Goal: Information Seeking & Learning: Learn about a topic

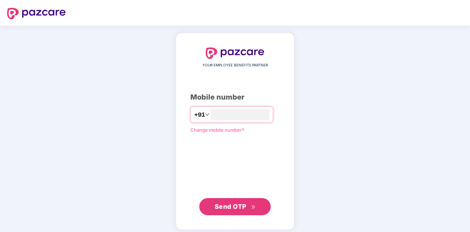
type input "**********"
click at [243, 206] on span "Send OTP" at bounding box center [230, 205] width 32 height 7
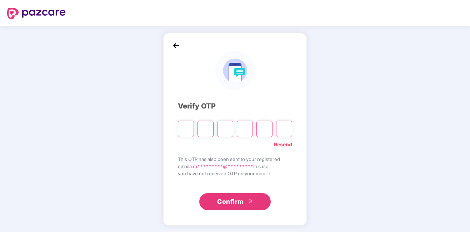
type input "*"
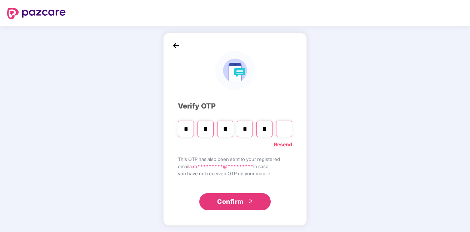
type input "*"
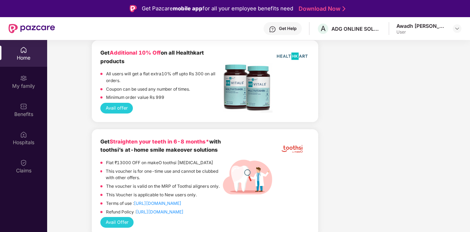
scroll to position [812, 0]
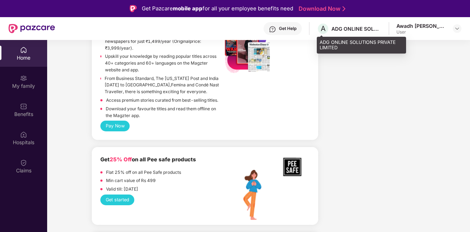
click at [349, 30] on div "ADG ONLINE SOLUTIONS PRIVATE LIMITED" at bounding box center [356, 28] width 50 height 7
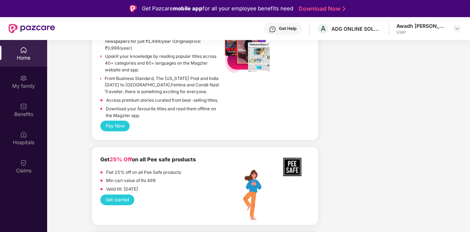
click at [31, 56] on div "Home" at bounding box center [23, 57] width 47 height 7
click at [17, 85] on div "My family" at bounding box center [23, 85] width 47 height 7
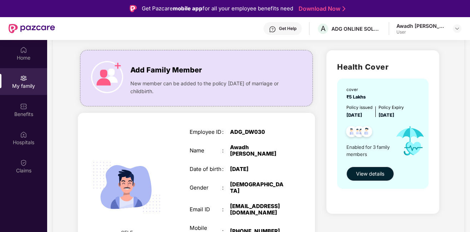
scroll to position [41, 0]
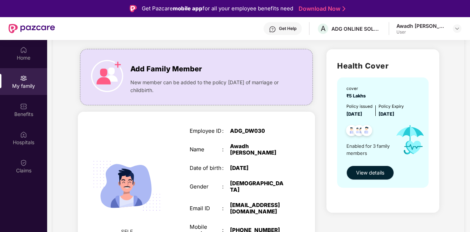
click at [375, 172] on span "View details" at bounding box center [370, 173] width 28 height 8
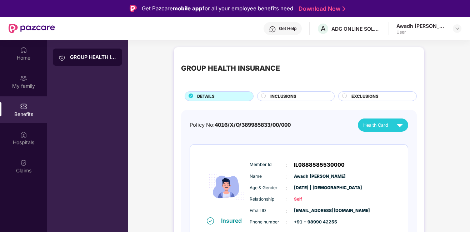
drag, startPoint x: 468, startPoint y: 150, endPoint x: 471, endPoint y: 156, distance: 6.1
click at [470, 156] on html "Get Pazcare mobile app for all your employee benefits need Download Now Get Hel…" at bounding box center [235, 116] width 470 height 232
click at [457, 31] on img at bounding box center [457, 29] width 6 height 6
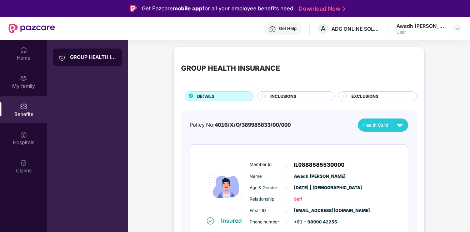
click at [89, 55] on div "GROUP HEALTH INSURANCE" at bounding box center [93, 57] width 46 height 7
click at [313, 122] on div "Policy No: 4016/X/O/389985833/00/000 Health Card" at bounding box center [298, 124] width 218 height 13
click at [294, 96] on span "INCLUSIONS" at bounding box center [283, 96] width 26 height 6
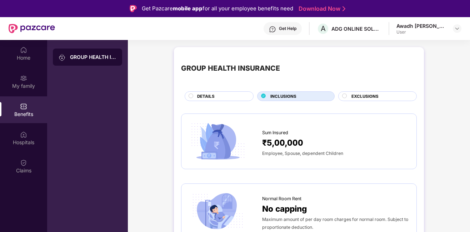
click at [372, 95] on span "EXCLUSIONS" at bounding box center [364, 96] width 27 height 6
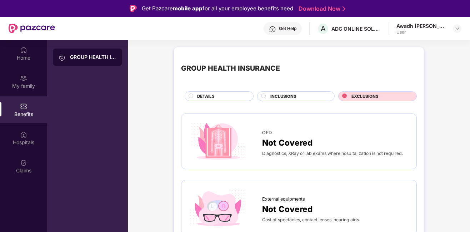
click at [213, 96] on span "DETAILS" at bounding box center [205, 96] width 17 height 6
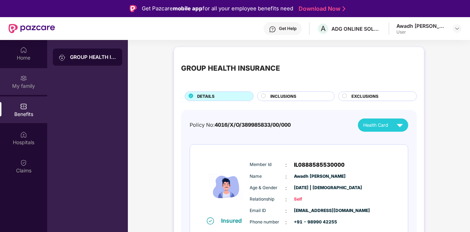
click at [29, 87] on div "My family" at bounding box center [23, 85] width 47 height 7
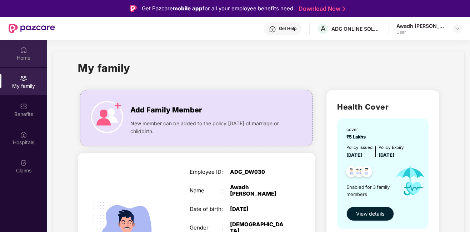
click at [23, 55] on div "Home" at bounding box center [23, 57] width 47 height 7
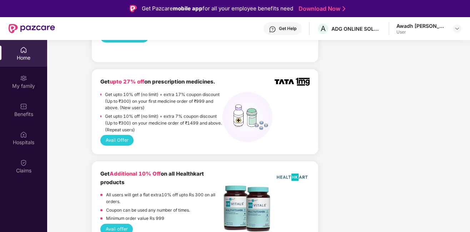
scroll to position [609, 0]
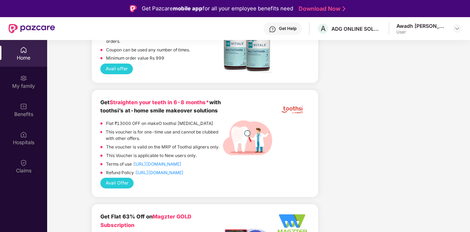
drag, startPoint x: 468, startPoint y: 122, endPoint x: 469, endPoint y: 130, distance: 7.6
click at [469, 130] on div "Home My family Benefits Hospitals Claims Welcome back, Awadh! Enjoy your benefi…" at bounding box center [235, 156] width 470 height 232
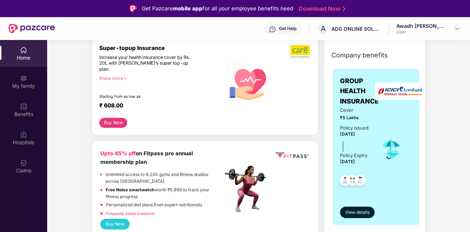
scroll to position [0, 0]
